Goal: Check status: Check status

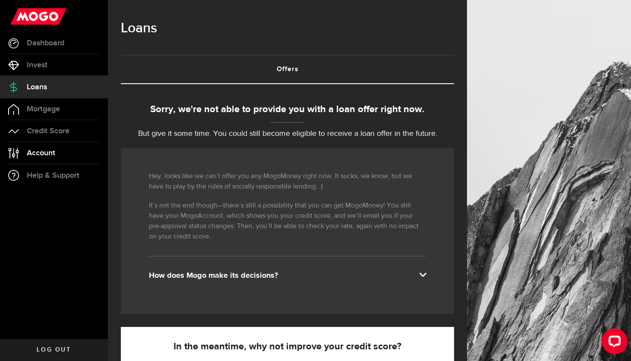
click at [67, 146] on link "Account Compte" at bounding box center [54, 153] width 108 height 22
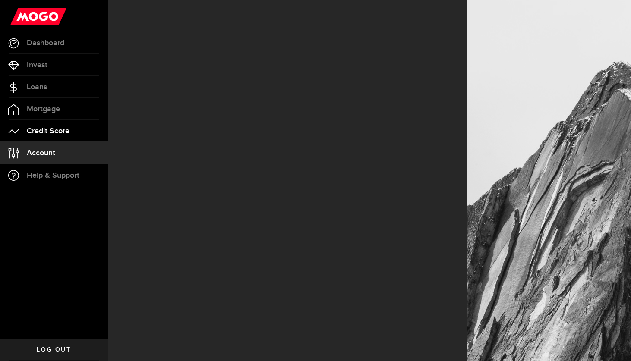
click at [60, 132] on span "Credit Score" at bounding box center [48, 131] width 43 height 8
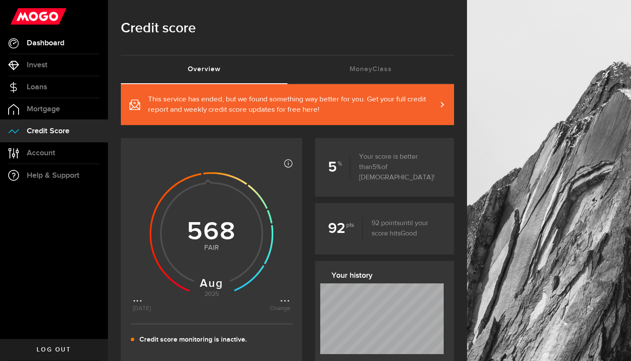
click at [44, 35] on link "Dashboard" at bounding box center [54, 43] width 108 height 22
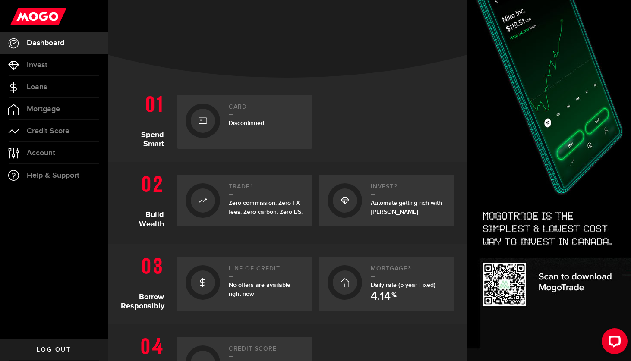
scroll to position [283, 0]
